Goal: Browse casually

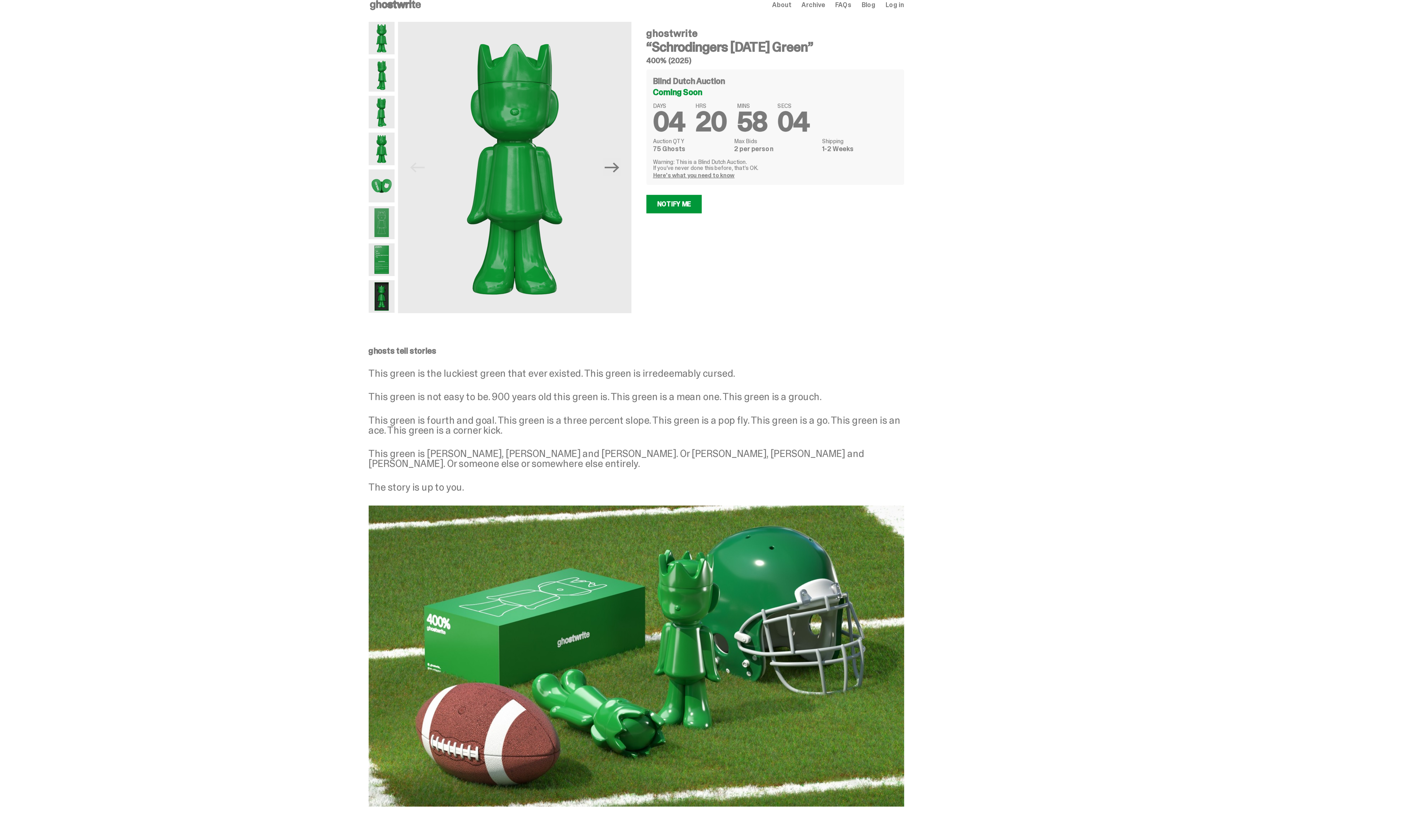
click at [545, 14] on use at bounding box center [535, 11] width 35 height 7
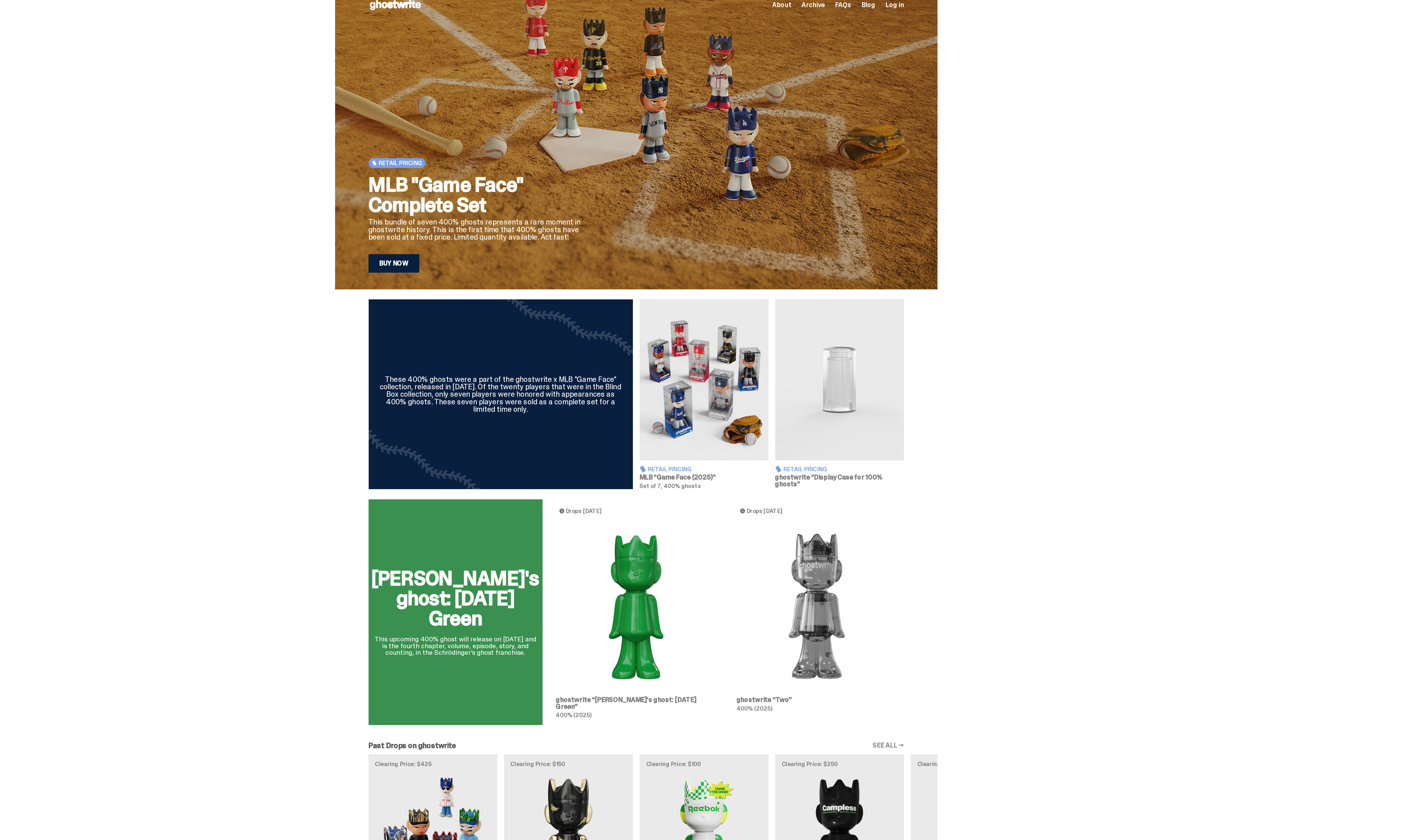
click at [612, 427] on div "[PERSON_NAME]'s ghost: [DATE] Green This upcoming 400% ghost will release on [D…" at bounding box center [699, 427] width 410 height 158
click at [614, 404] on div "[PERSON_NAME]'s ghost: [DATE] Green This upcoming 400% ghost will release on [D…" at bounding box center [699, 427] width 410 height 158
click at [694, 414] on div "[PERSON_NAME]'s ghost: [DATE] Green This upcoming 400% ghost will release on [D…" at bounding box center [699, 427] width 410 height 158
click at [694, 483] on div "[PERSON_NAME]'s ghost: [DATE] Green This upcoming 400% ghost will release on [D…" at bounding box center [699, 427] width 410 height 158
click at [694, 492] on div "[PERSON_NAME]'s ghost: [DATE] Green This upcoming 400% ghost will release on [D…" at bounding box center [699, 427] width 410 height 158
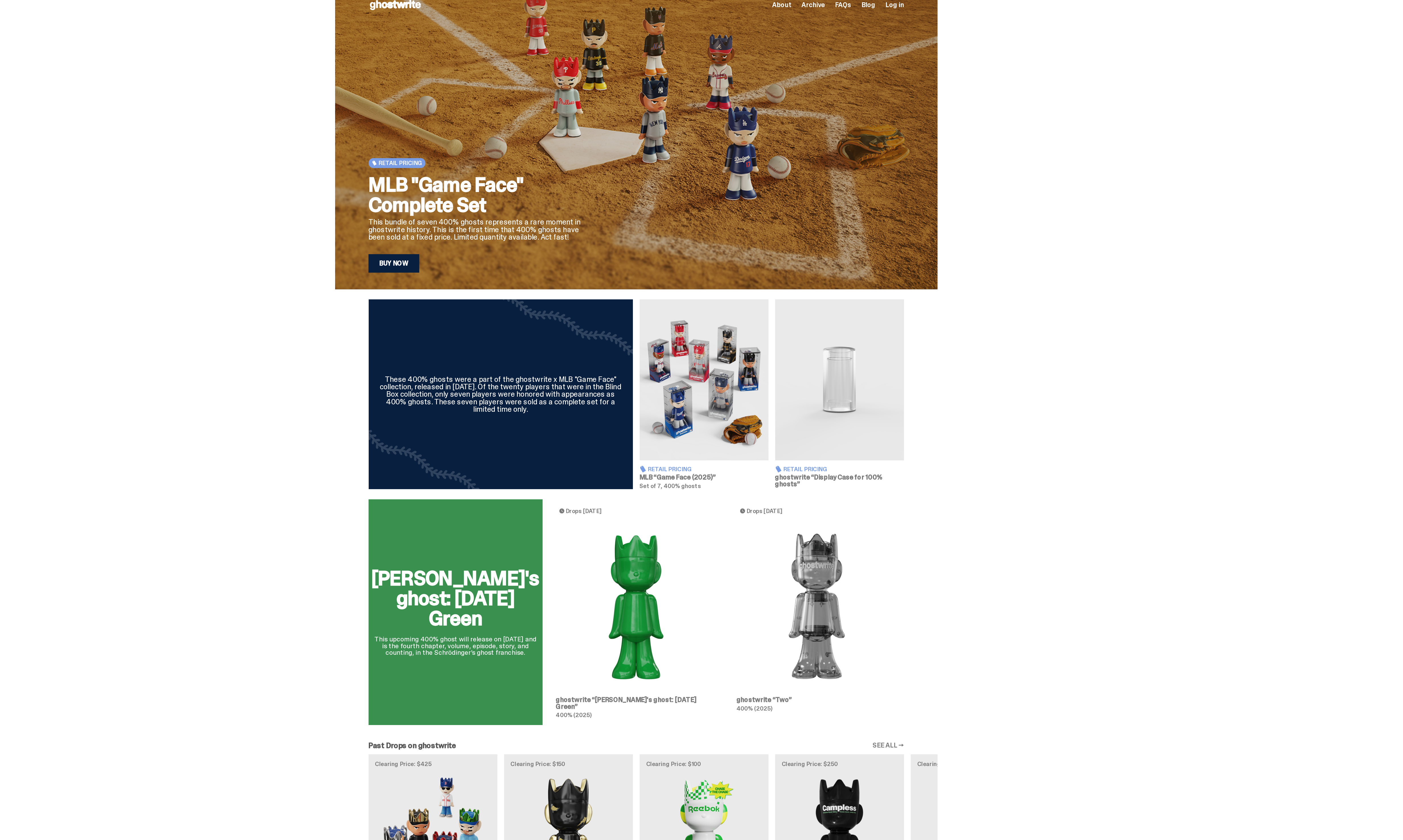
click at [662, 454] on div "[PERSON_NAME]'s ghost: [DATE] Green This upcoming 400% ghost will release on [D…" at bounding box center [699, 427] width 410 height 158
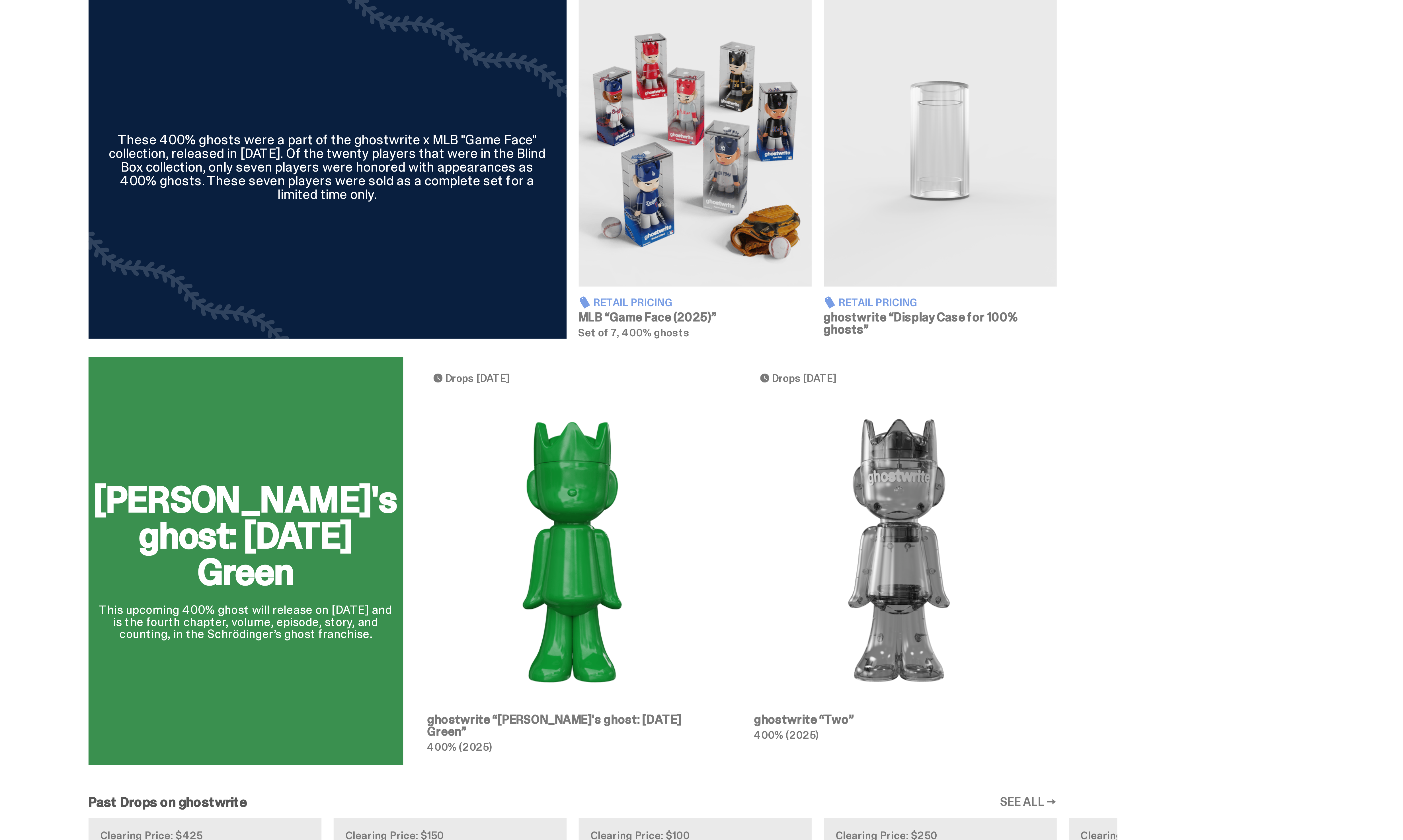
click at [709, 415] on div "[PERSON_NAME]'s ghost: [DATE] Green This upcoming 400% ghost will release on [D…" at bounding box center [699, 427] width 410 height 158
click at [602, 425] on div "[PERSON_NAME]'s ghost: [DATE] Green This upcoming 400% ghost will release on [D…" at bounding box center [699, 427] width 410 height 158
click at [584, 408] on div "[PERSON_NAME]'s ghost: [DATE] Green This upcoming 400% ghost will release on [D…" at bounding box center [699, 427] width 410 height 158
